Goal: Transaction & Acquisition: Purchase product/service

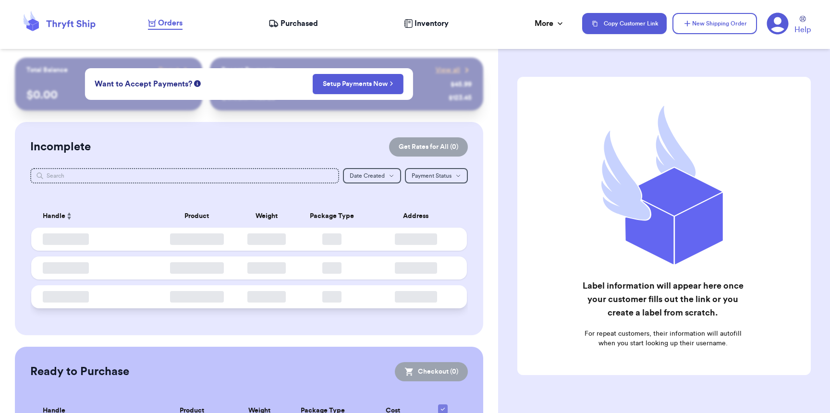
checkbox input "false"
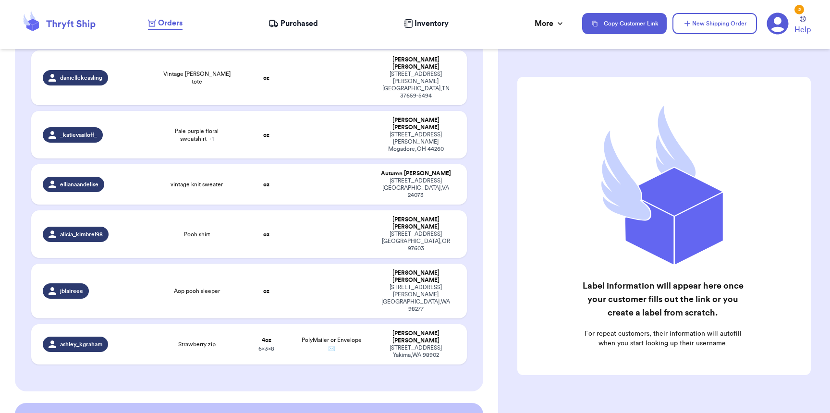
scroll to position [560, 0]
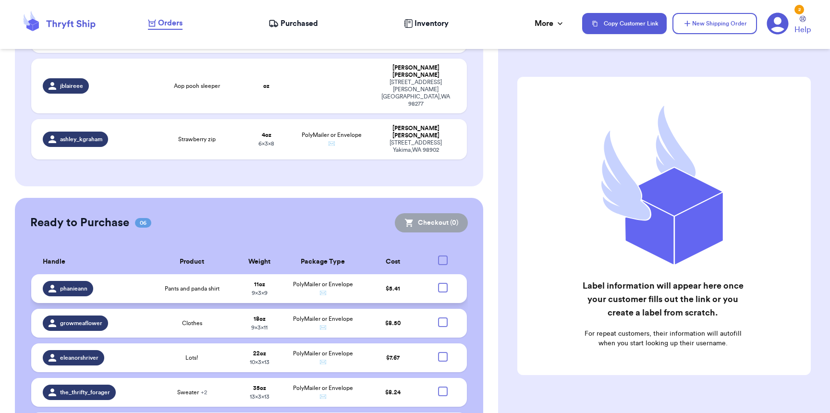
click at [438, 283] on div at bounding box center [443, 288] width 10 height 10
click at [443, 283] on input "checkbox" at bounding box center [443, 283] width 0 height 0
checkbox input "true"
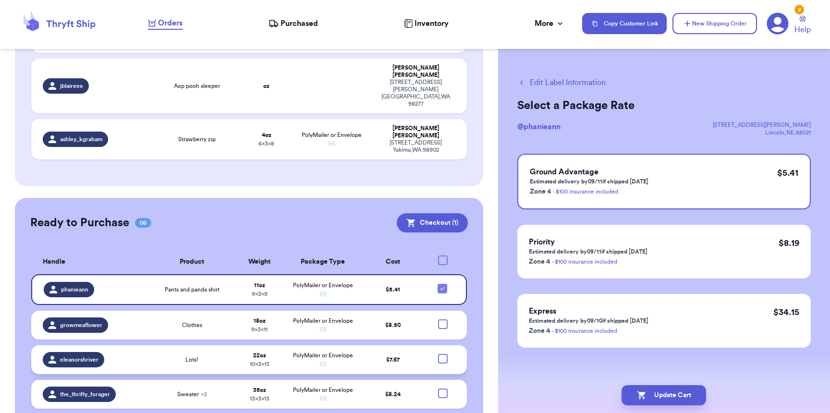
click at [438, 354] on div at bounding box center [443, 359] width 10 height 10
click at [443, 354] on input "checkbox" at bounding box center [443, 354] width 0 height 0
checkbox input "true"
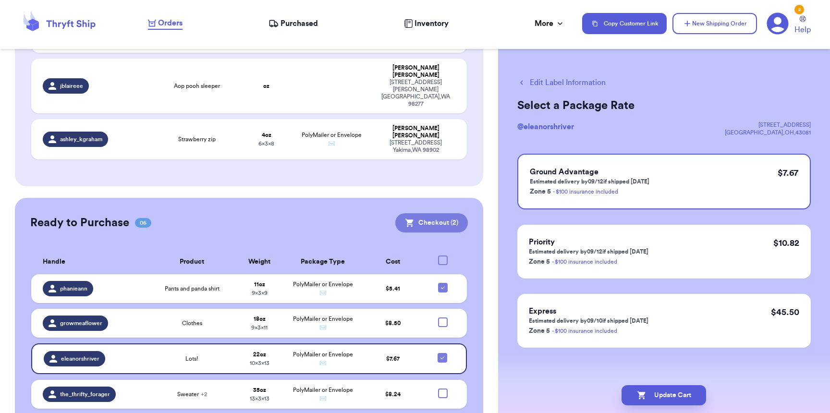
click at [422, 213] on button "Checkout ( 2 )" at bounding box center [432, 222] width 73 height 19
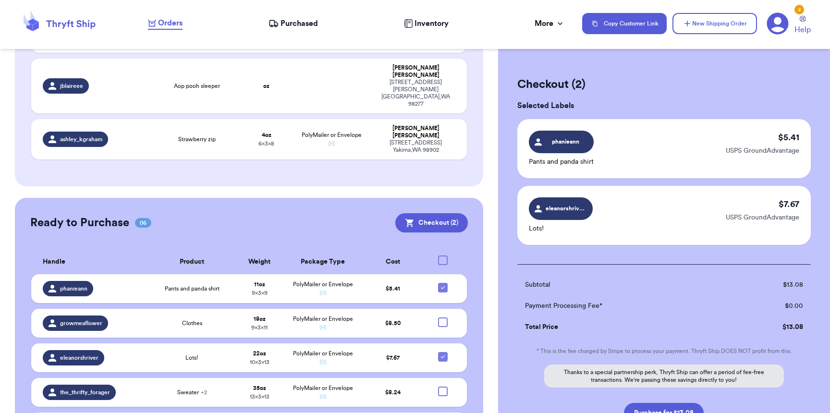
scroll to position [77, 0]
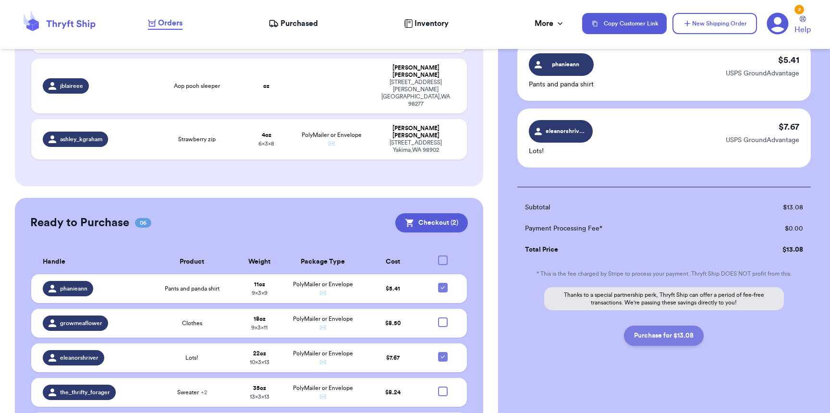
click at [659, 330] on button "Purchase for $13.08" at bounding box center [664, 336] width 80 height 20
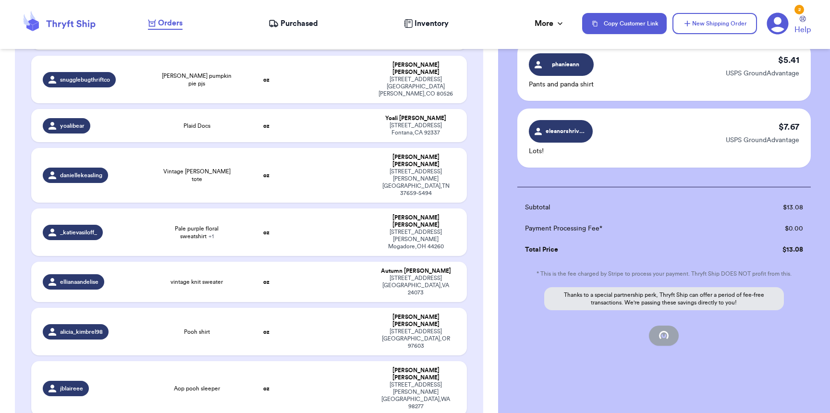
scroll to position [0, 0]
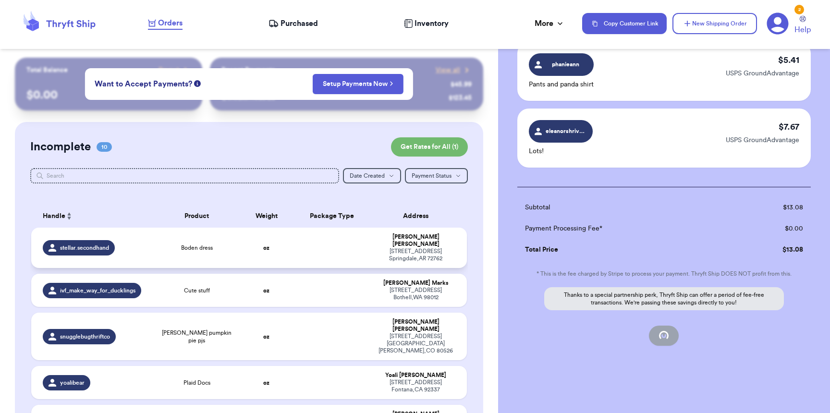
click at [215, 253] on td "Boden dress" at bounding box center [196, 248] width 87 height 40
checkbox input "false"
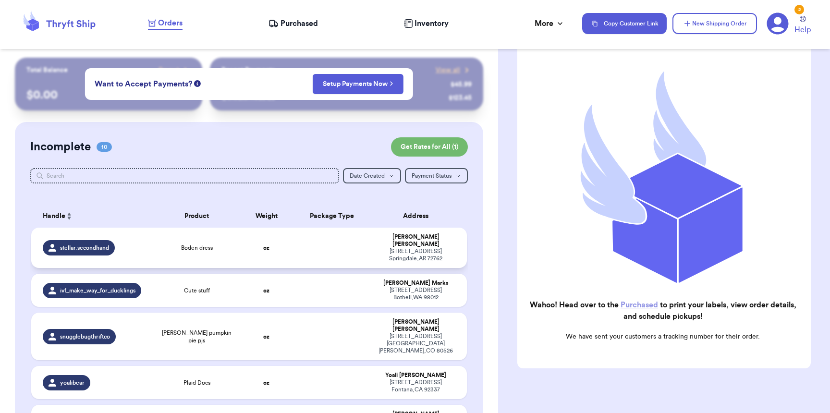
click at [241, 249] on td "oz" at bounding box center [266, 248] width 52 height 40
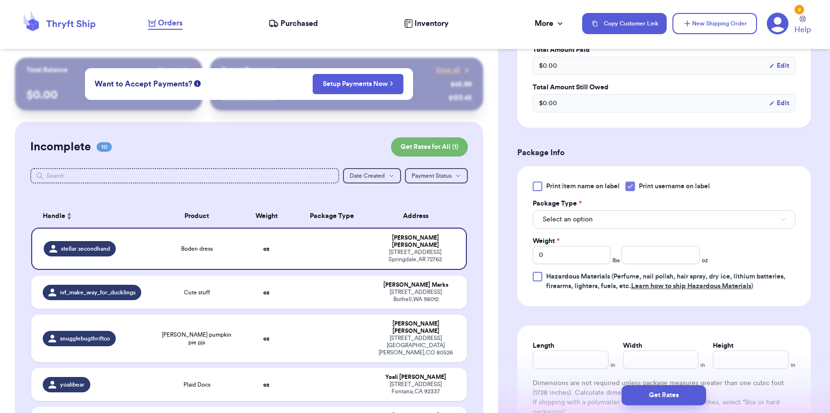
scroll to position [345, 0]
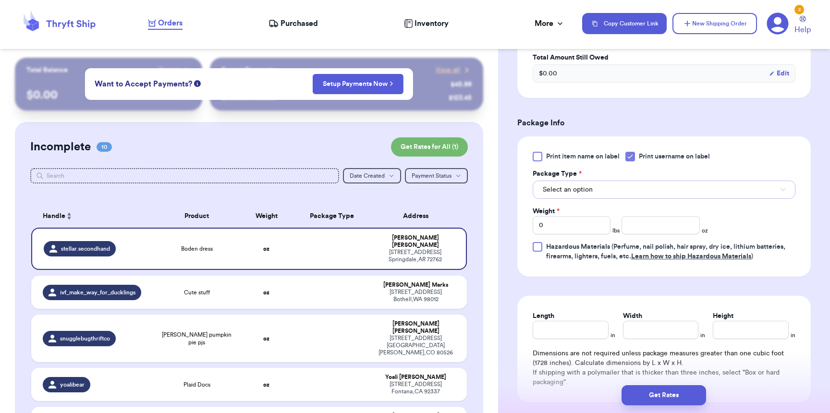
click at [599, 192] on button "Select an option" at bounding box center [664, 190] width 263 height 18
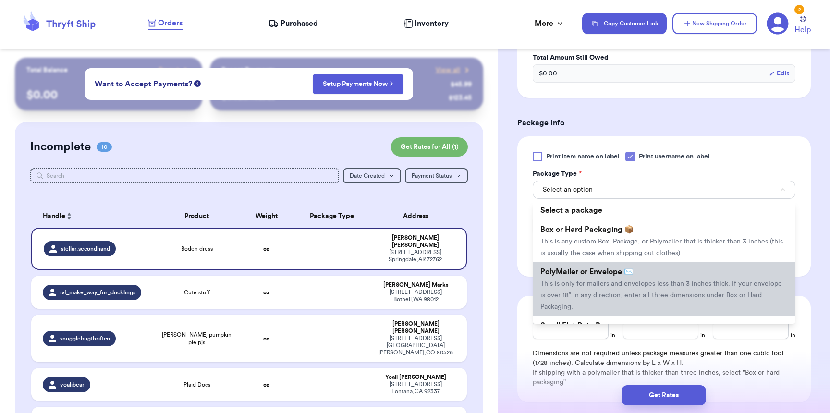
click at [586, 272] on span "PolyMailer or Envelope ✉️" at bounding box center [587, 272] width 93 height 8
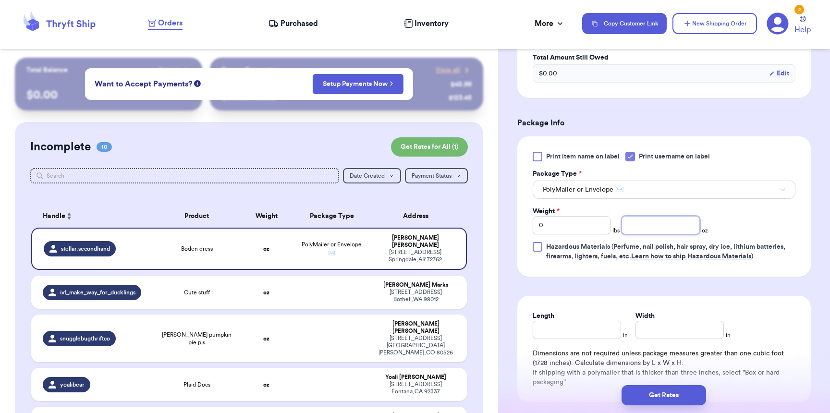
click at [674, 230] on input "number" at bounding box center [661, 225] width 78 height 18
type input "9"
type input "12"
type input "9"
click at [688, 403] on button "Get Rates" at bounding box center [664, 395] width 85 height 20
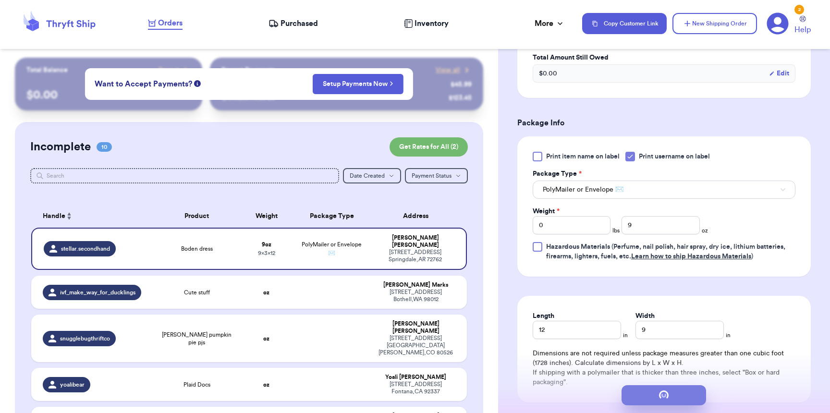
scroll to position [0, 0]
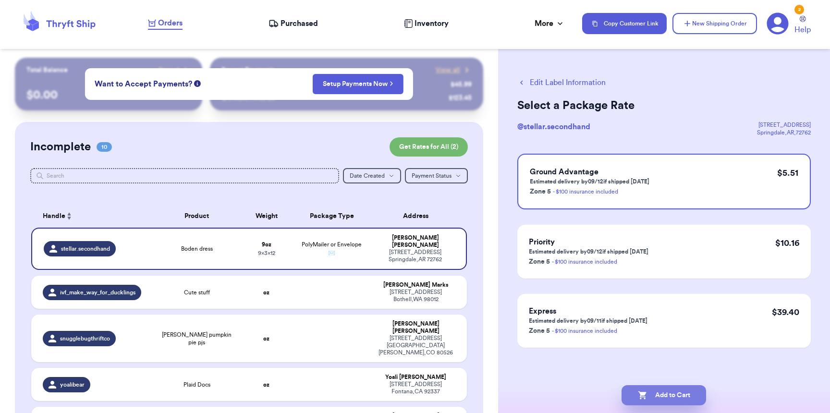
click at [687, 401] on button "Add to Cart" at bounding box center [664, 395] width 85 height 20
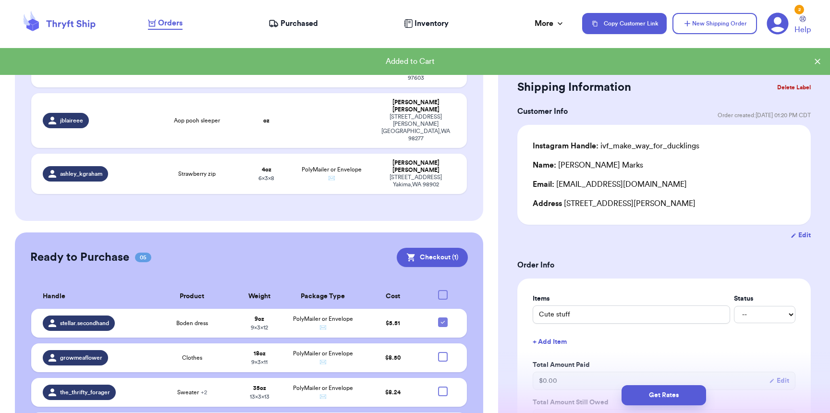
scroll to position [480, 0]
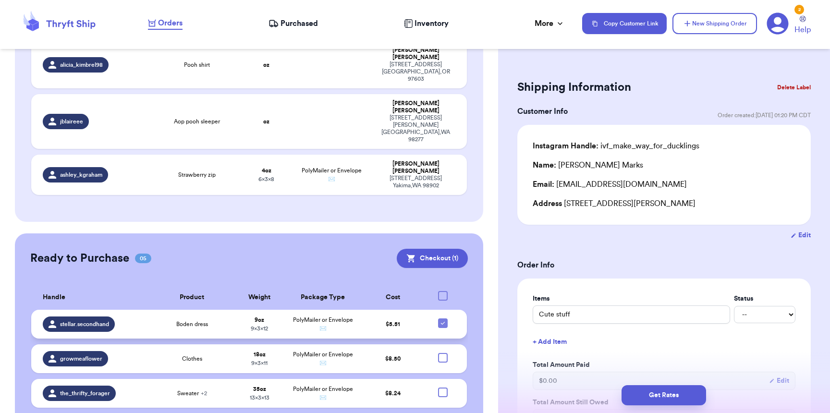
click at [439, 320] on icon at bounding box center [443, 324] width 8 height 8
click at [443, 318] on input "checkbox" at bounding box center [443, 318] width 0 height 0
checkbox input "false"
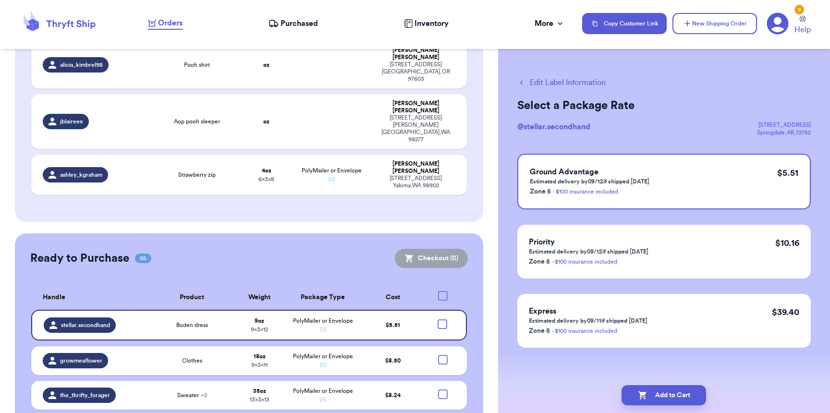
click at [290, 28] on span "Purchased" at bounding box center [299, 24] width 37 height 12
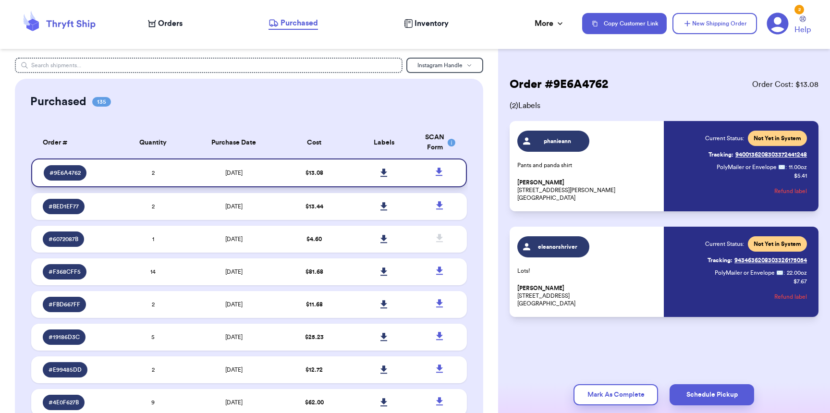
click at [381, 172] on icon at bounding box center [384, 173] width 7 height 8
